Goal: Task Accomplishment & Management: Complete application form

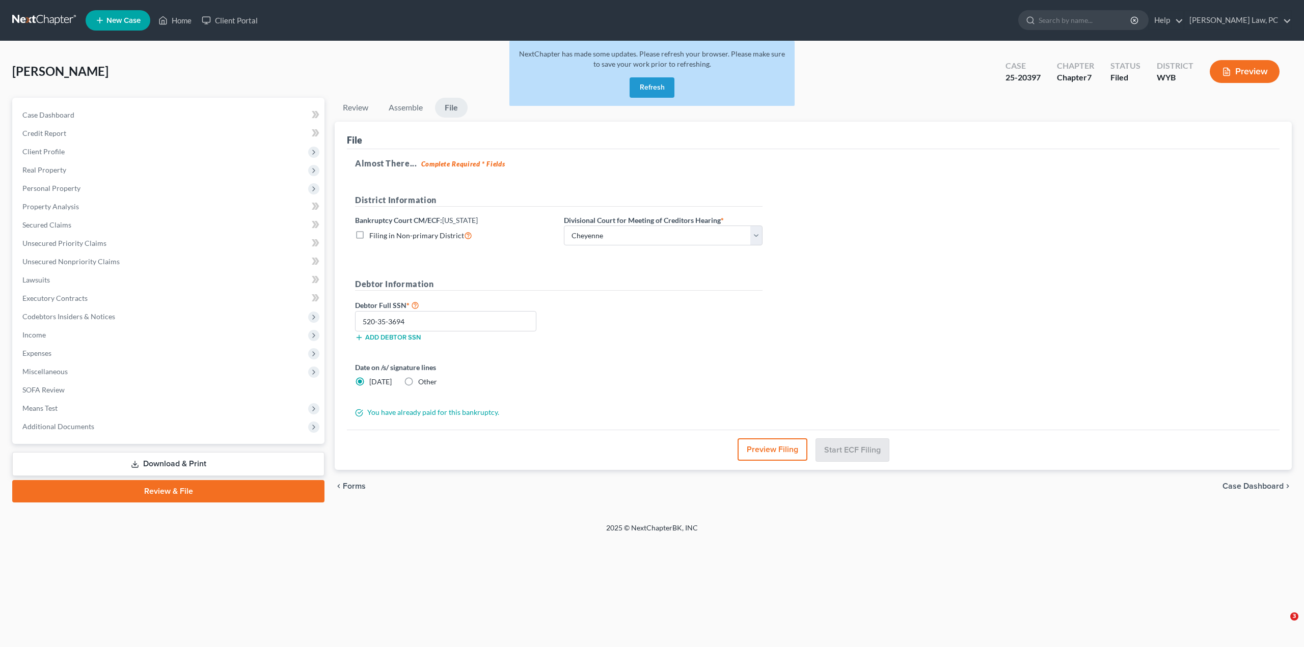
select select "0"
click at [40, 336] on span "Income" at bounding box center [33, 335] width 23 height 9
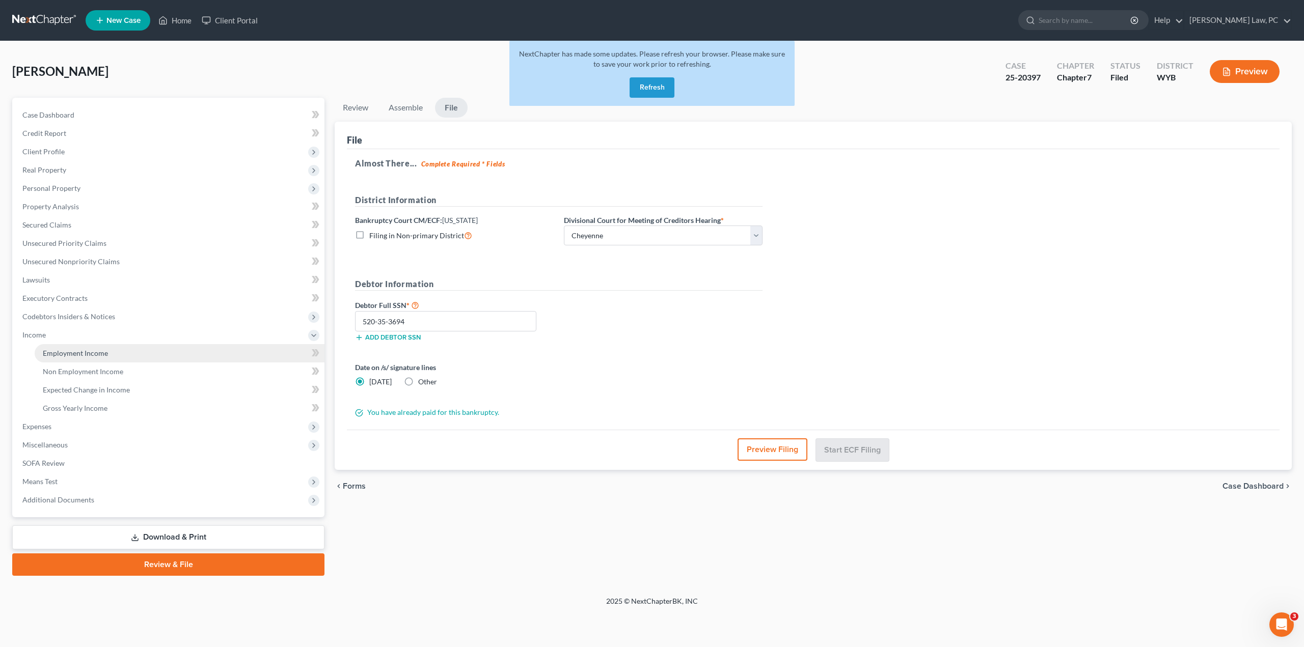
click at [59, 351] on span "Employment Income" at bounding box center [75, 353] width 65 height 9
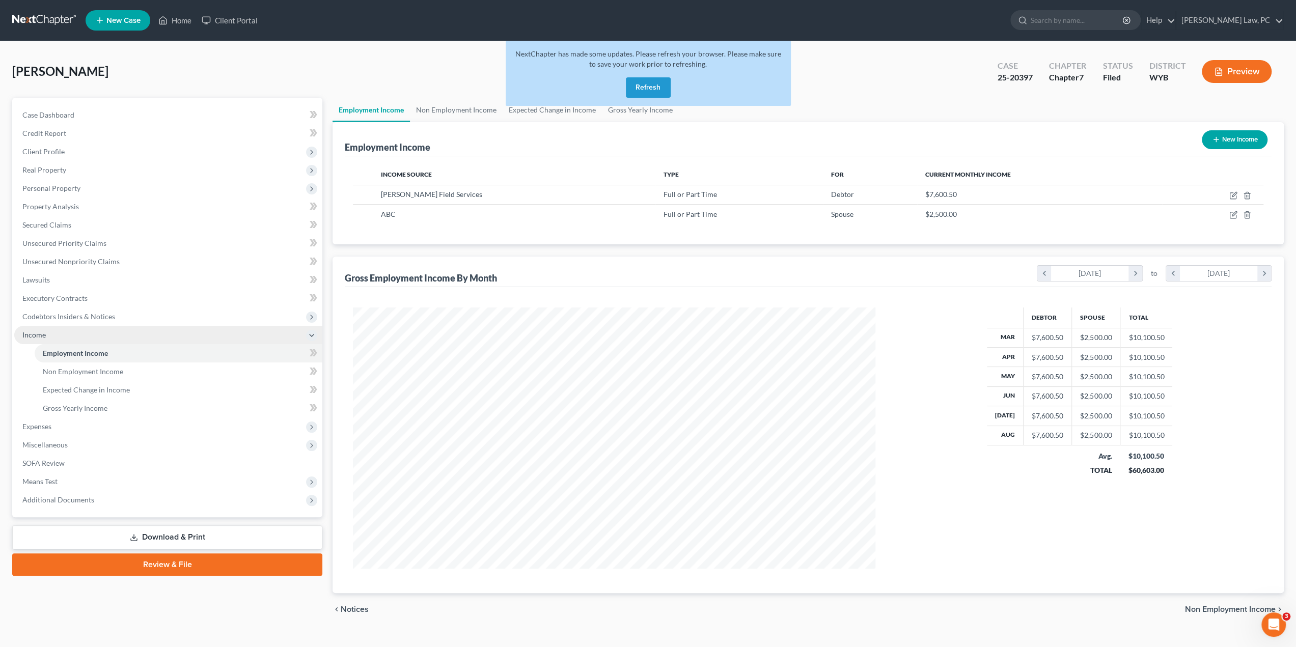
scroll to position [261, 543]
click at [640, 85] on button "Refresh" at bounding box center [648, 87] width 45 height 20
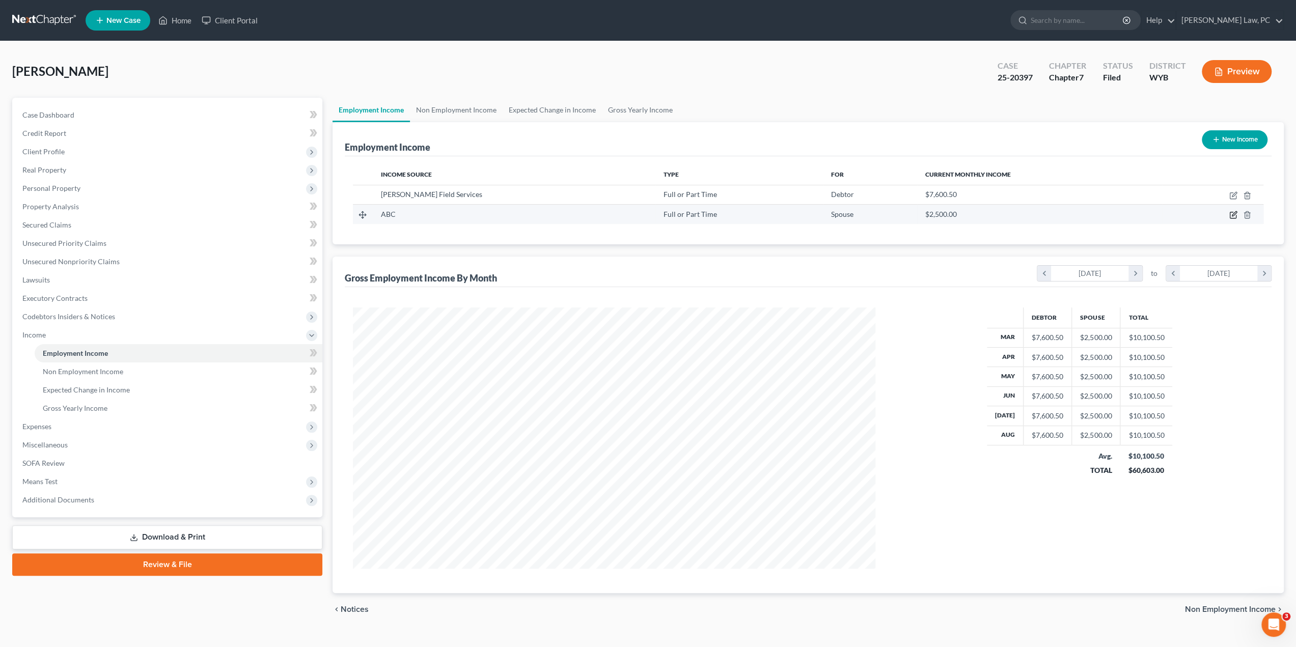
click at [1233, 212] on icon "button" at bounding box center [1233, 215] width 8 height 8
select select "0"
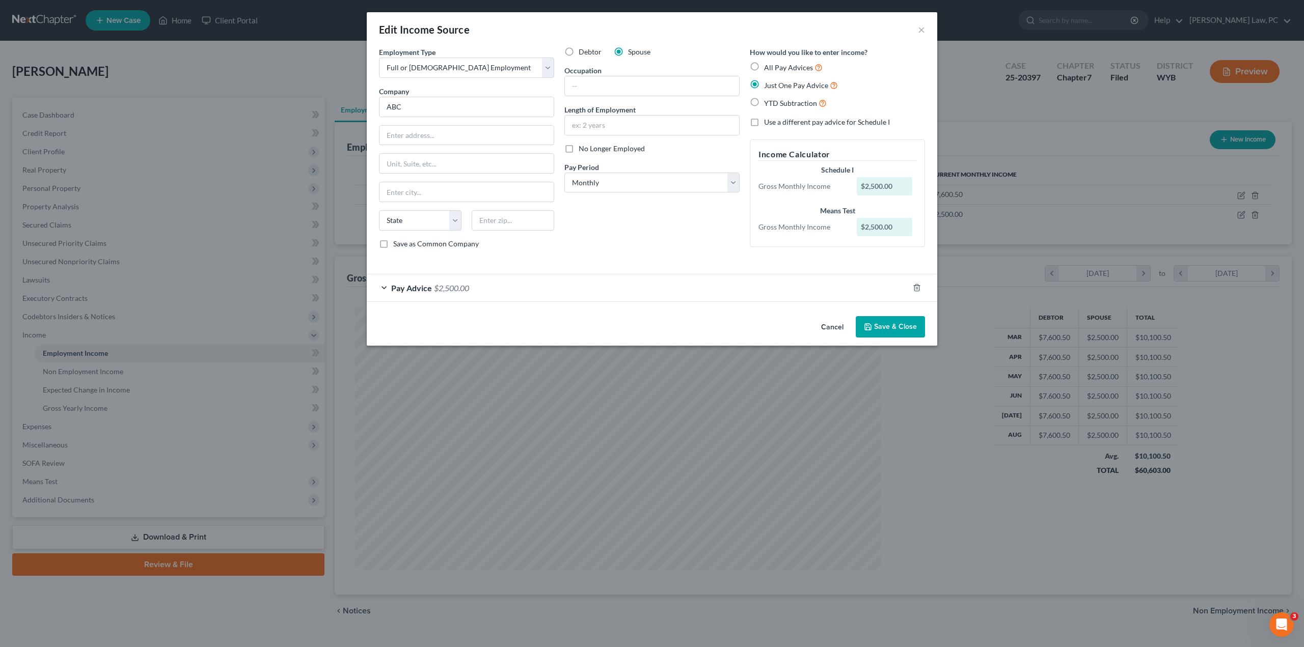
click at [750, 16] on div "Edit Income Source ×" at bounding box center [652, 29] width 570 height 35
click at [764, 103] on label "YTD Subtraction" at bounding box center [795, 103] width 63 height 12
click at [768, 103] on input "YTD Subtraction" at bounding box center [771, 100] width 7 height 7
radio input "true"
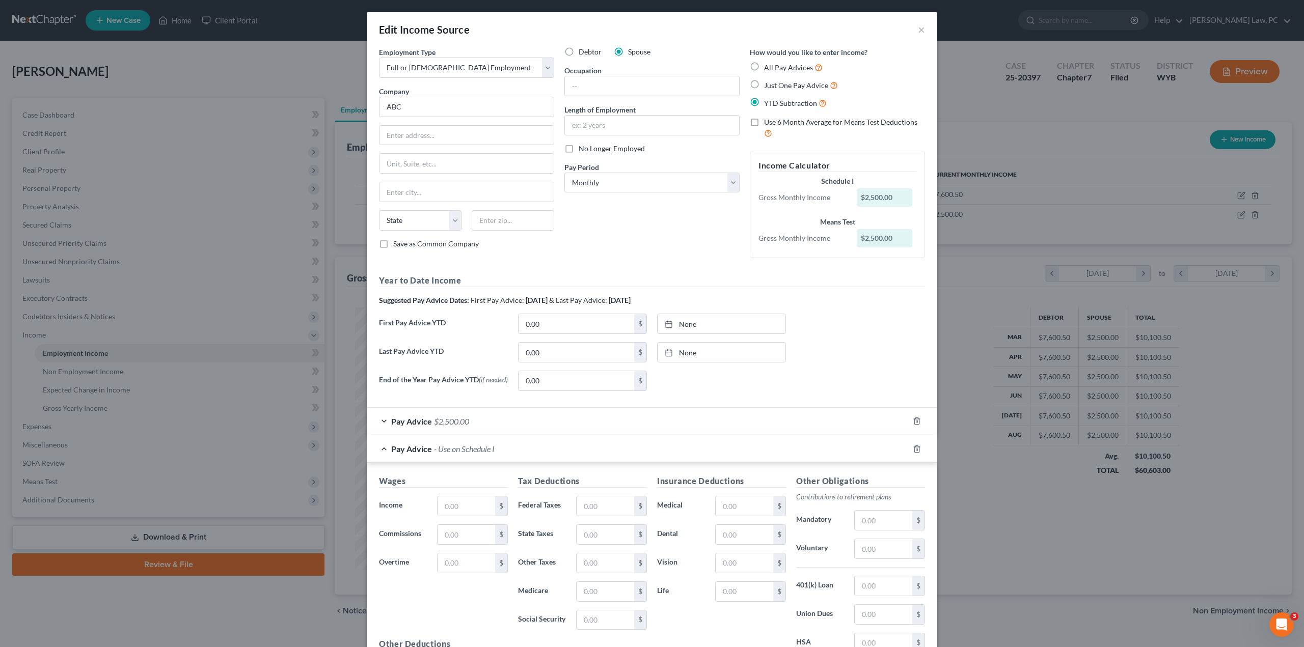
click at [764, 124] on label "Use 6 Month Average for Means Test Deductions" at bounding box center [844, 128] width 161 height 22
click at [768, 124] on input "Use 6 Month Average for Means Test Deductions" at bounding box center [771, 120] width 7 height 7
checkbox input "true"
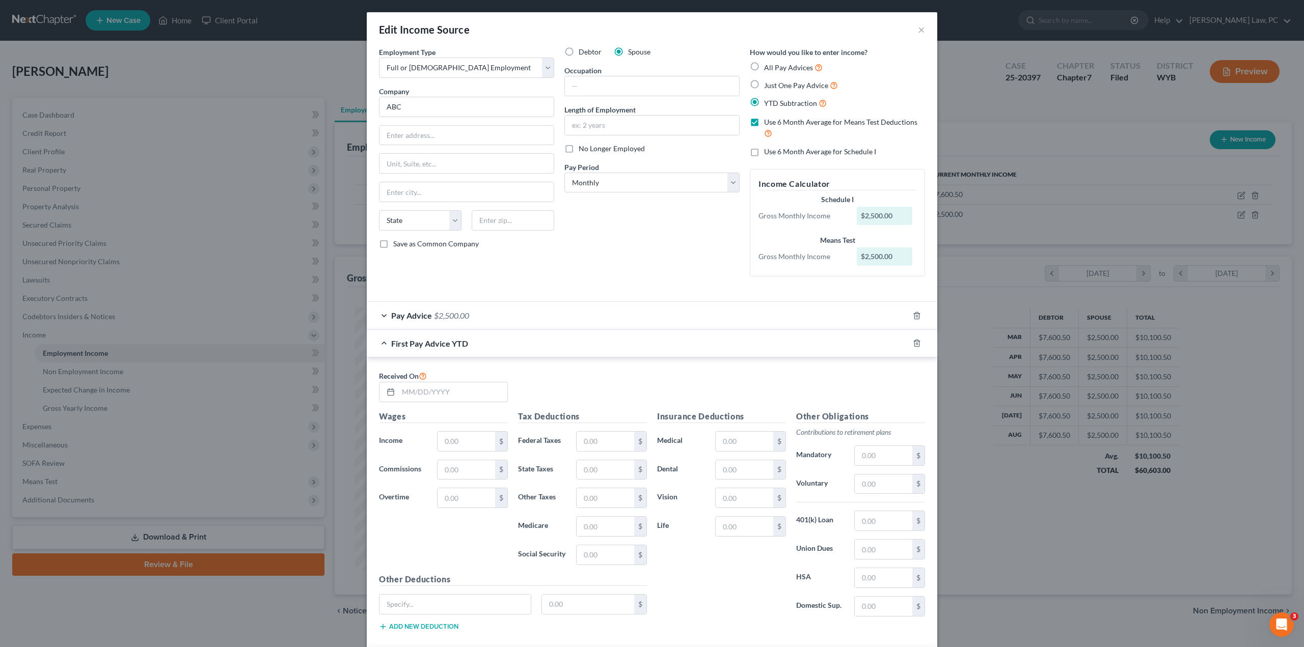
click at [764, 152] on label "Use 6 Month Average for Schedule I" at bounding box center [820, 152] width 112 height 10
click at [768, 152] on input "Use 6 Month Average for Schedule I" at bounding box center [771, 150] width 7 height 7
checkbox input "true"
click at [914, 317] on icon "button" at bounding box center [917, 316] width 8 height 8
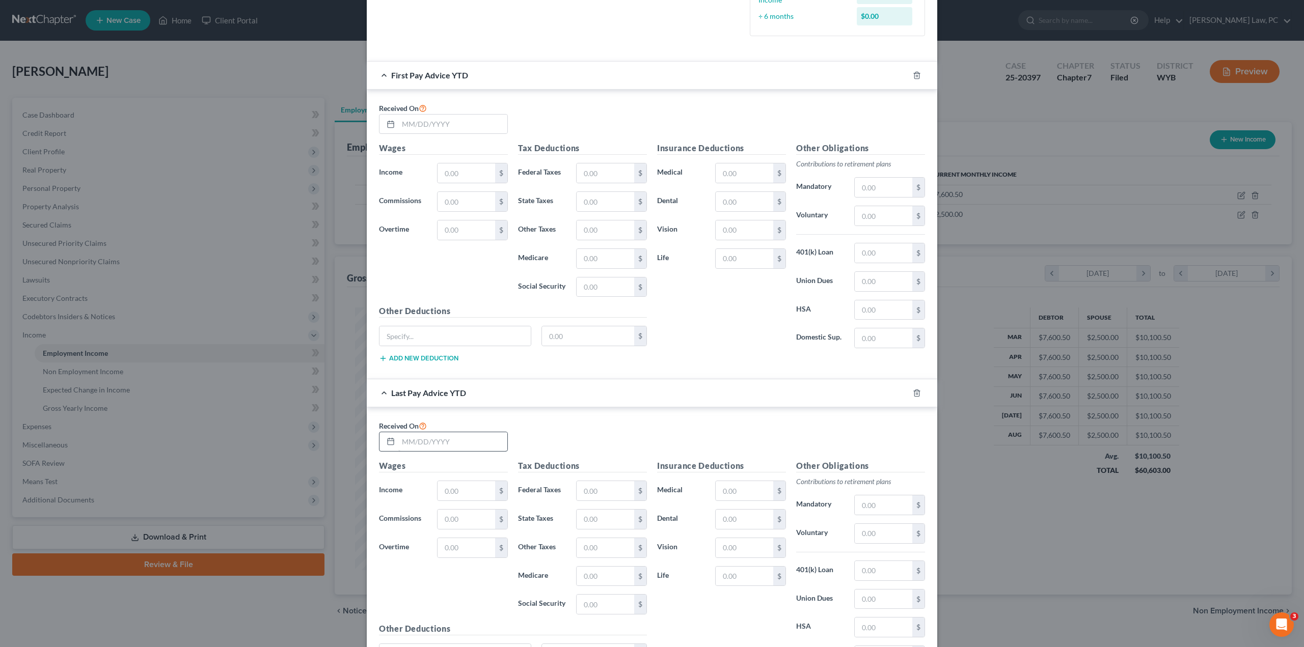
scroll to position [404, 0]
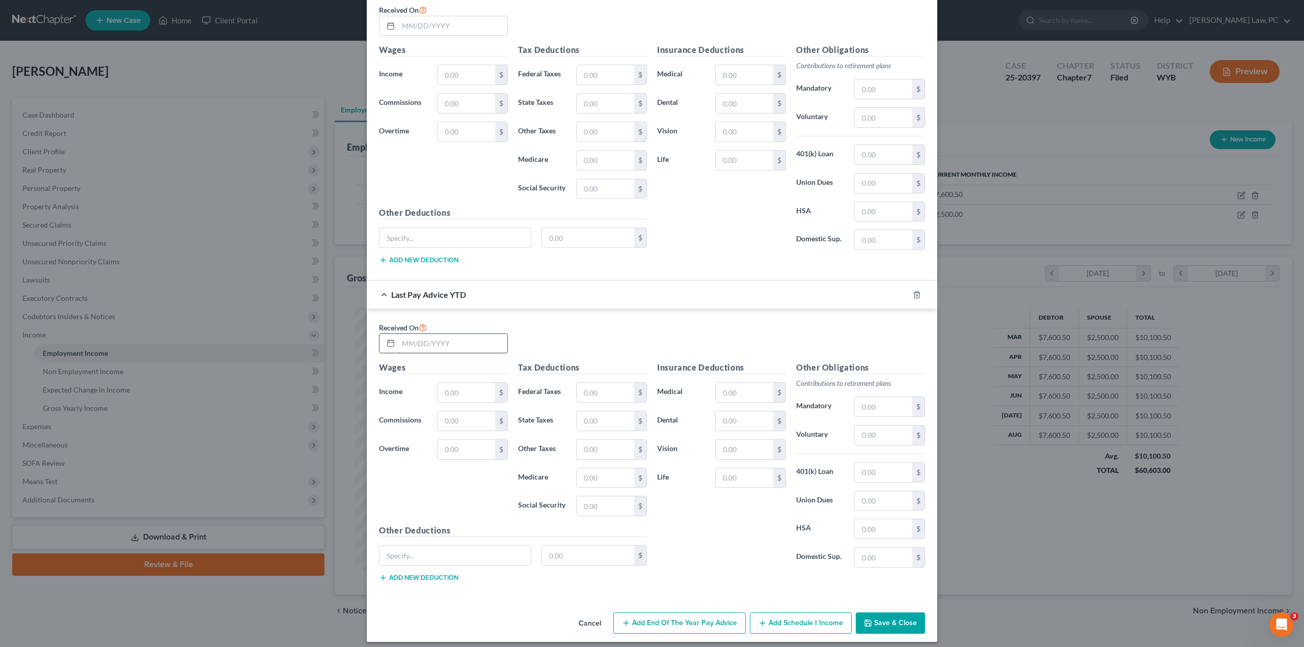
drag, startPoint x: 416, startPoint y: 346, endPoint x: 421, endPoint y: 340, distance: 7.6
click at [416, 346] on input "text" at bounding box center [452, 343] width 109 height 19
type input "08/22/2025"
click at [455, 393] on input "text" at bounding box center [466, 392] width 58 height 19
